Goal: Communication & Community: Share content

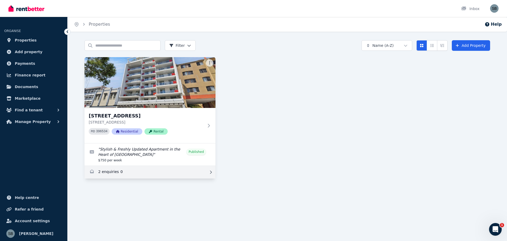
click at [109, 171] on link "Enquiries for 16/863-867 Wellington Street, West Perth" at bounding box center [150, 172] width 131 height 13
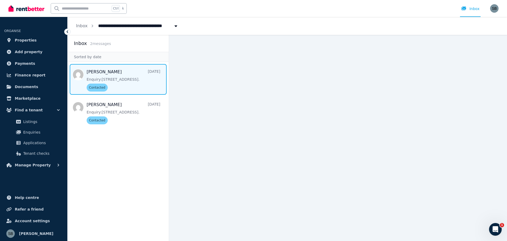
click at [102, 74] on span "Message list" at bounding box center [118, 79] width 101 height 31
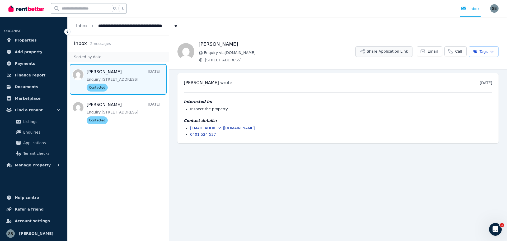
click at [390, 52] on button "Share Application Link" at bounding box center [384, 51] width 57 height 11
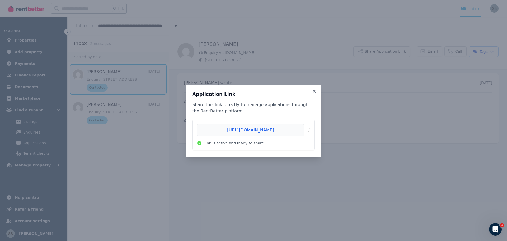
click at [308, 129] on span "Copied!" at bounding box center [254, 130] width 114 height 12
click at [308, 128] on span "Copied!" at bounding box center [254, 130] width 114 height 12
click at [314, 91] on icon at bounding box center [314, 91] width 3 height 3
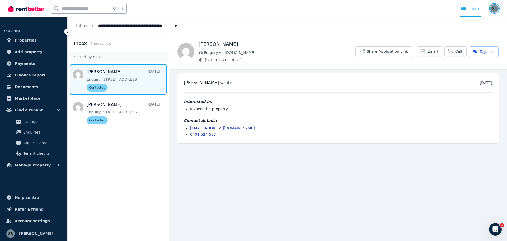
click at [494, 7] on img "button" at bounding box center [494, 8] width 8 height 8
click at [464, 68] on span "Logout" at bounding box center [473, 70] width 51 height 10
